Goal: Check status

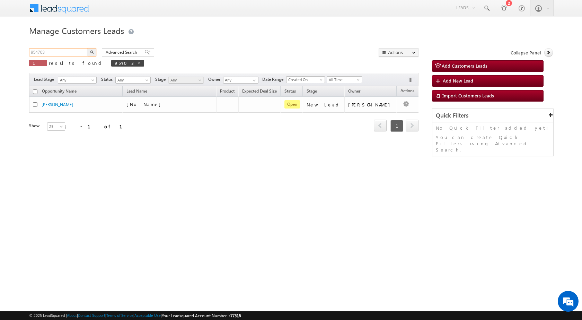
drag, startPoint x: 74, startPoint y: 51, endPoint x: 1, endPoint y: 48, distance: 73.2
click at [0, 50] on body "Menu [PERSON_NAME] sitar a7@ks erve." at bounding box center [291, 98] width 582 height 196
paste input "262"
type input "952623"
click at [87, 48] on button "button" at bounding box center [91, 52] width 9 height 8
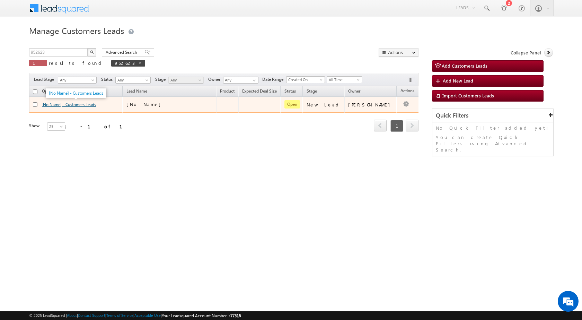
click at [72, 106] on link "[No Name] - Customers Leads" at bounding box center [69, 104] width 54 height 5
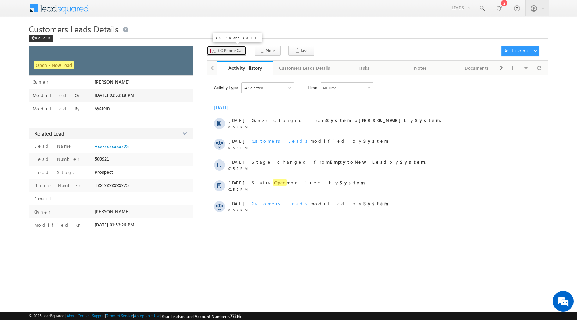
click at [226, 50] on span "CC Phone Call" at bounding box center [230, 50] width 25 height 6
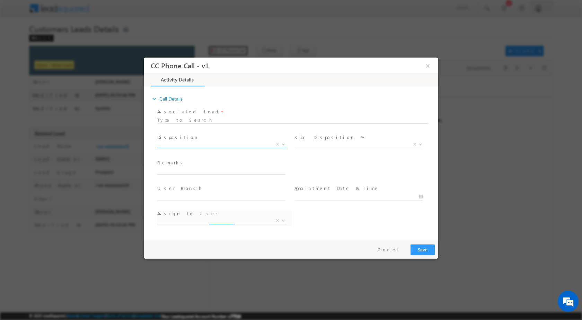
select select "adnan.hasan@sgrlimited.in"
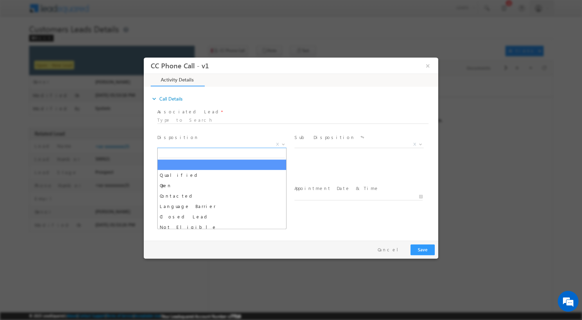
click at [282, 146] on span at bounding box center [282, 143] width 7 height 9
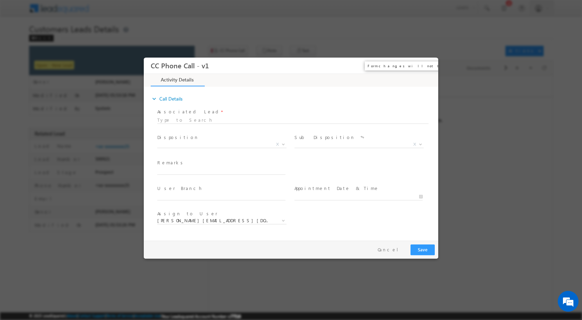
click at [428, 64] on button "×" at bounding box center [428, 65] width 12 height 13
